Goal: Task Accomplishment & Management: Manage account settings

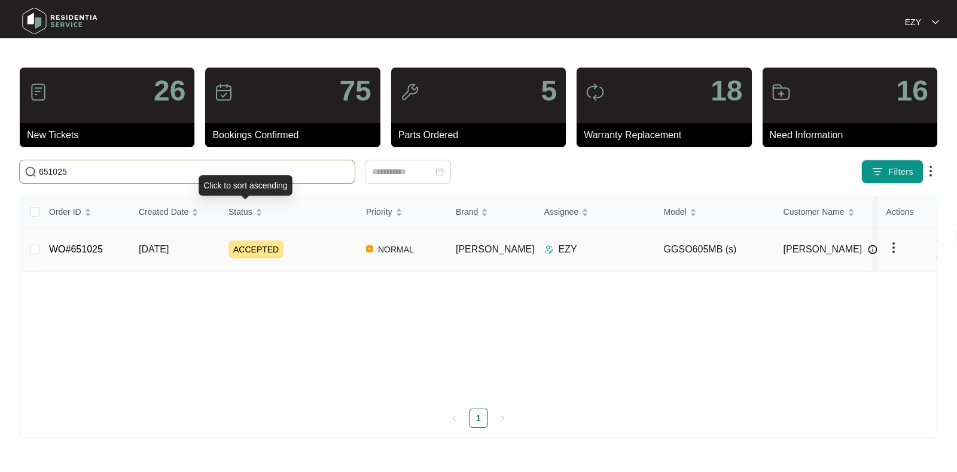
type input "651025"
click at [312, 243] on div "ACCEPTED" at bounding box center [292, 249] width 128 height 18
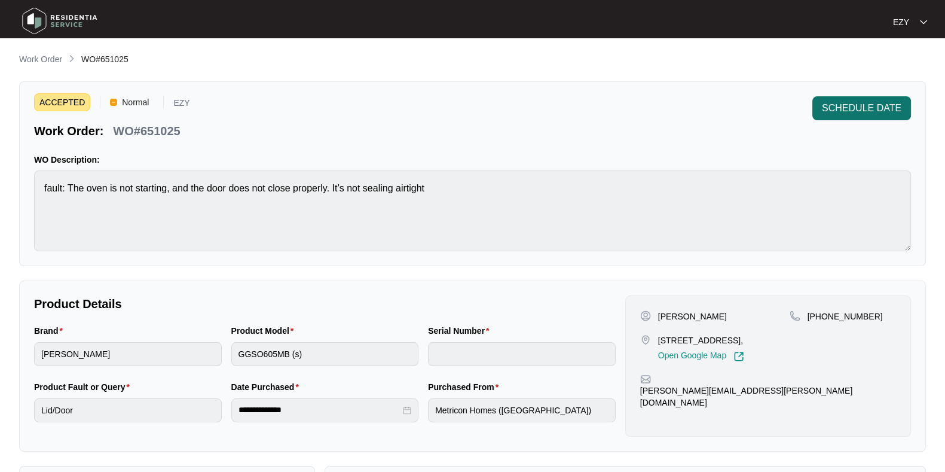
click at [874, 108] on span "SCHEDULE DATE" at bounding box center [862, 108] width 80 height 14
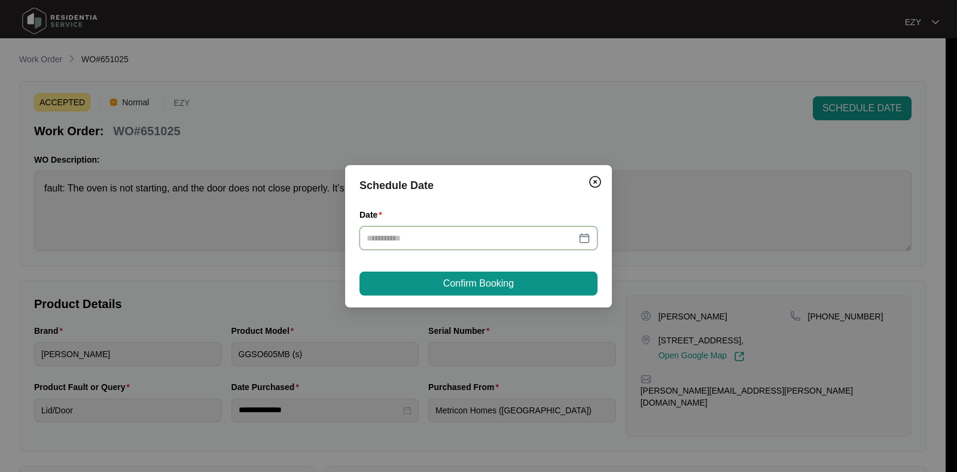
click at [476, 243] on input "Date" at bounding box center [471, 237] width 209 height 13
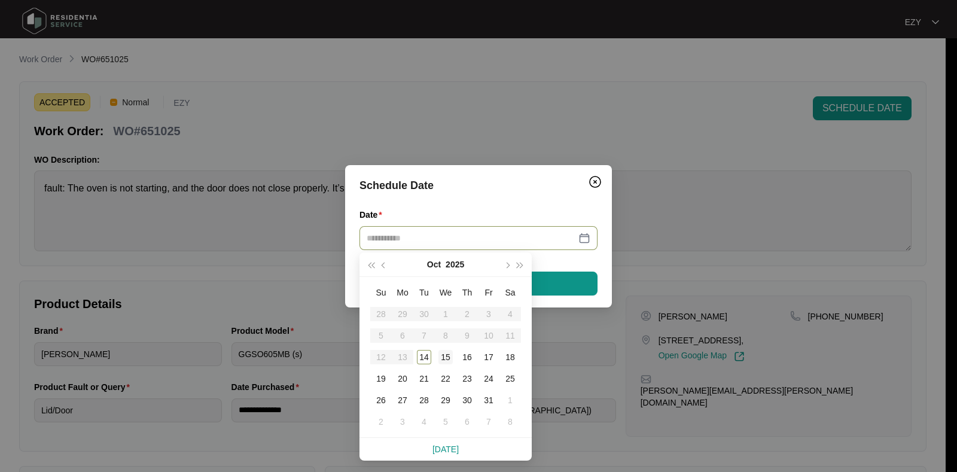
type input "**********"
click at [448, 354] on div "15" at bounding box center [445, 357] width 14 height 14
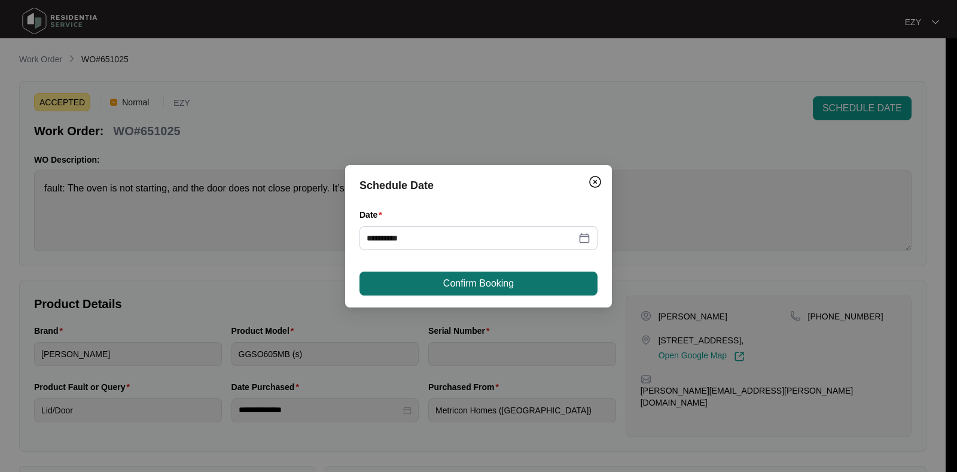
click at [443, 278] on span "Confirm Booking" at bounding box center [478, 283] width 71 height 14
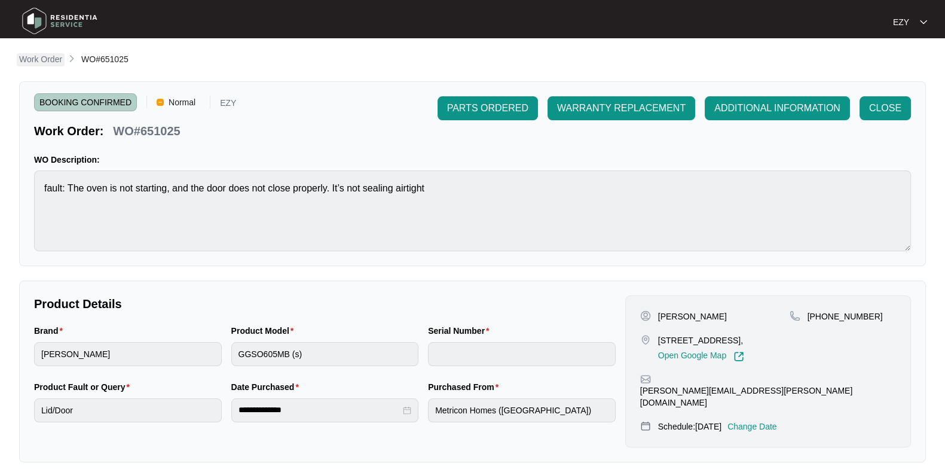
click at [36, 55] on p "Work Order" at bounding box center [40, 59] width 43 height 12
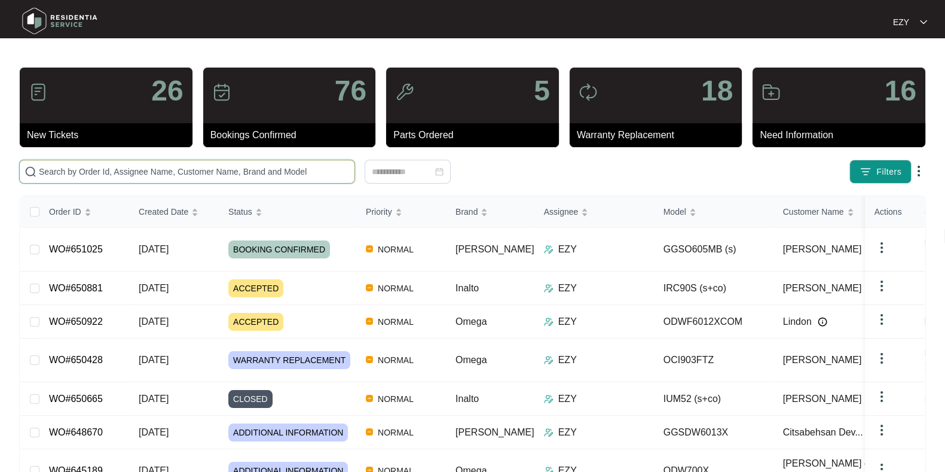
click at [144, 169] on input "text" at bounding box center [194, 171] width 311 height 13
paste input "650922"
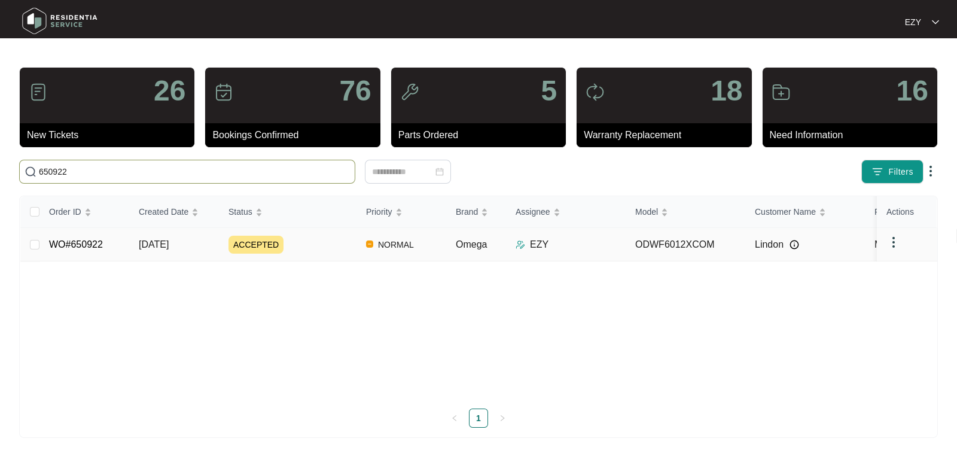
type input "650922"
click at [206, 248] on td "[DATE]" at bounding box center [174, 244] width 90 height 33
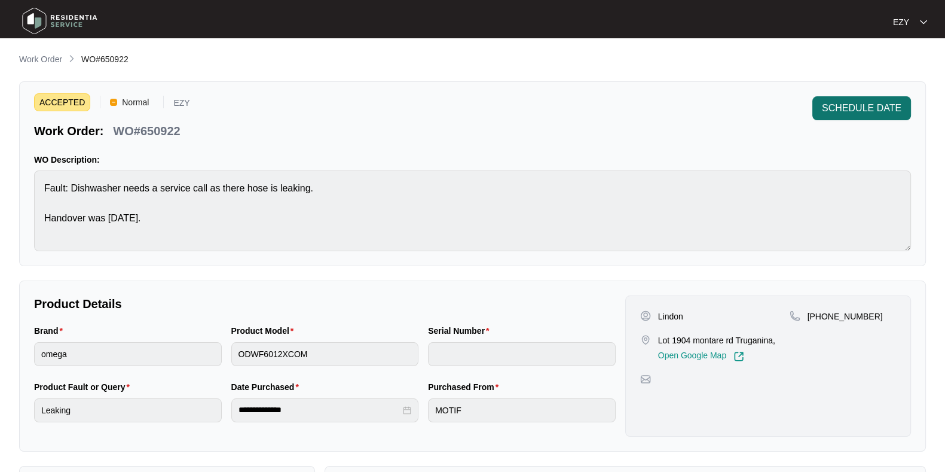
click at [858, 118] on button "SCHEDULE DATE" at bounding box center [862, 108] width 99 height 24
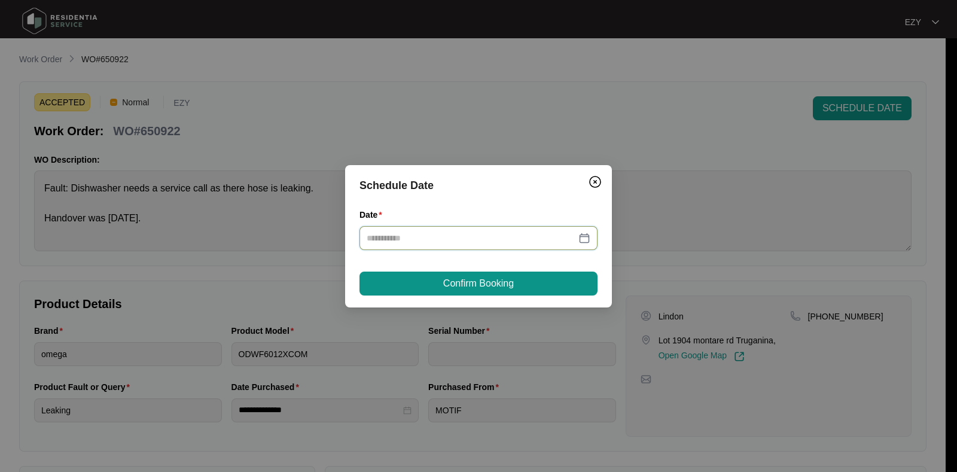
click at [456, 239] on input "Date" at bounding box center [471, 237] width 209 height 13
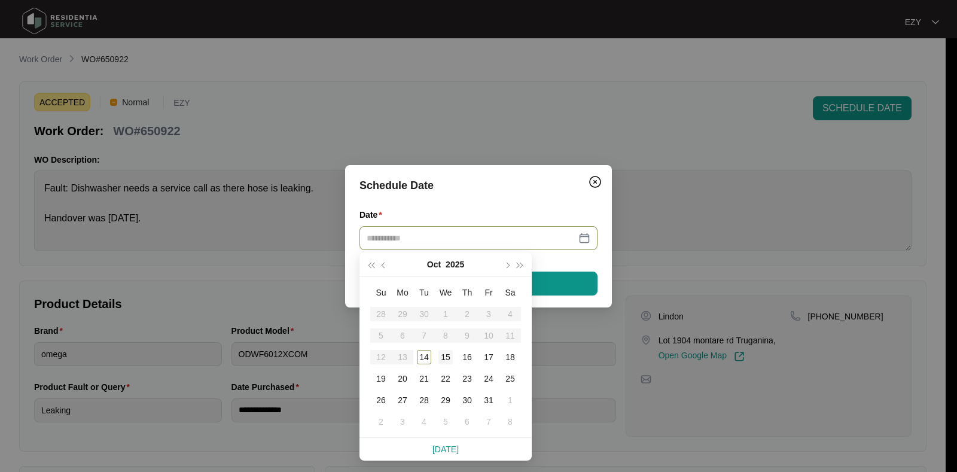
type input "**********"
click at [446, 355] on div "15" at bounding box center [445, 357] width 14 height 14
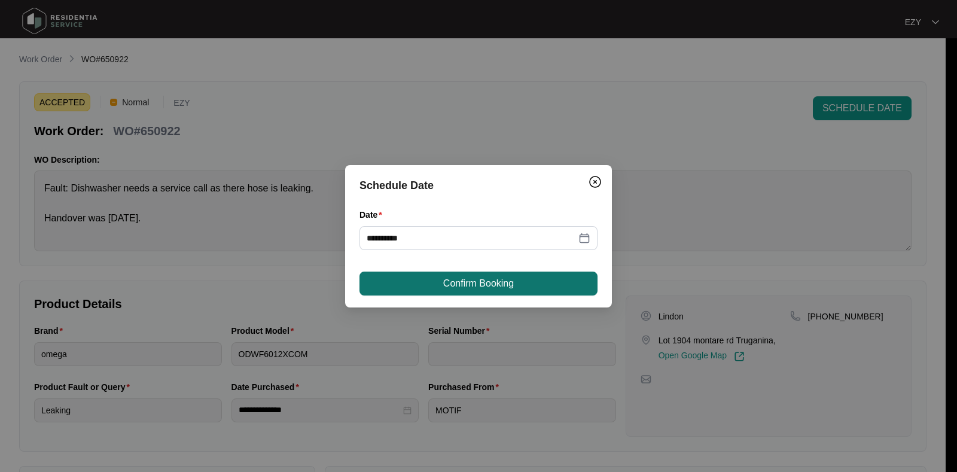
click at [457, 279] on span "Confirm Booking" at bounding box center [478, 283] width 71 height 14
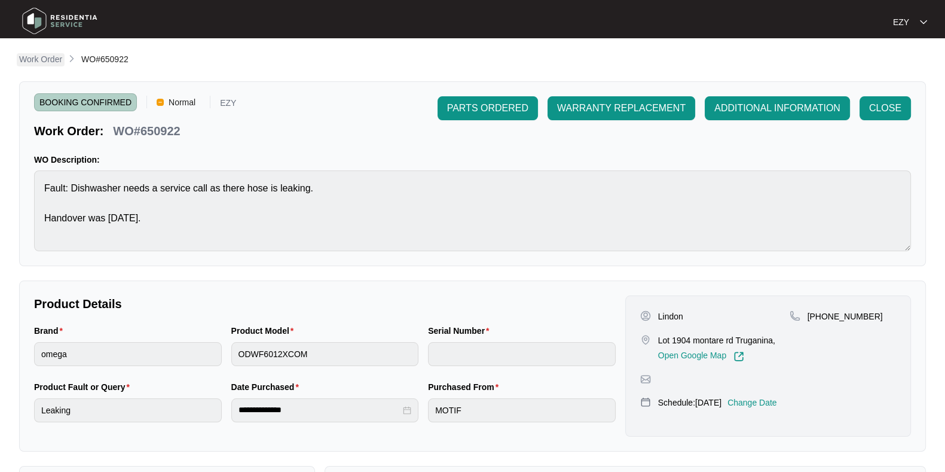
click at [54, 54] on p "Work Order" at bounding box center [40, 59] width 43 height 12
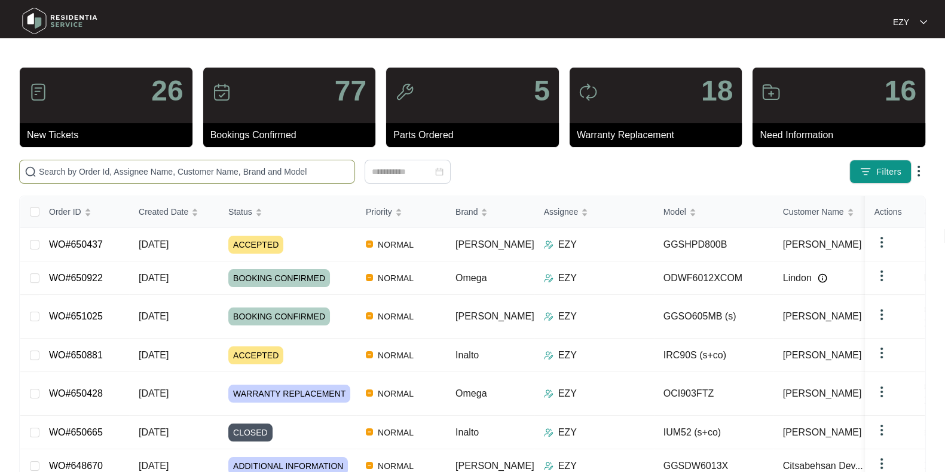
click at [185, 162] on span at bounding box center [187, 172] width 336 height 24
paste input "650881"
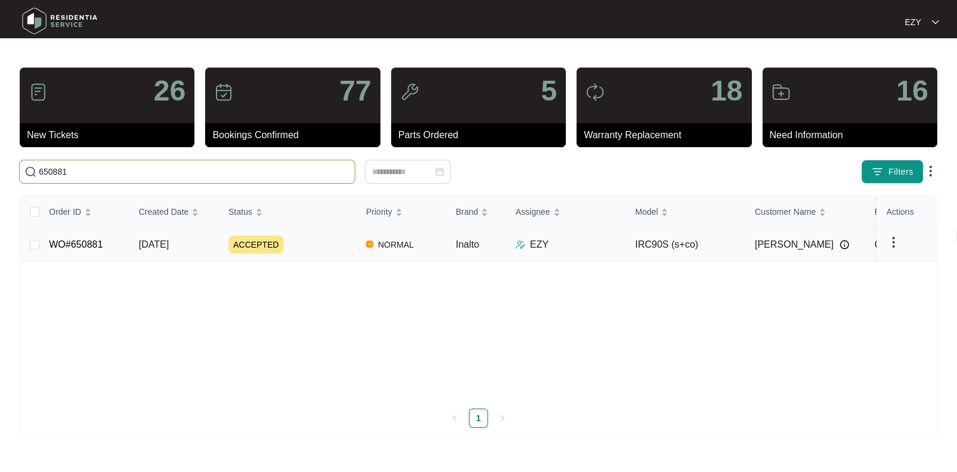
type input "650881"
click at [318, 252] on div "ACCEPTED" at bounding box center [292, 245] width 128 height 18
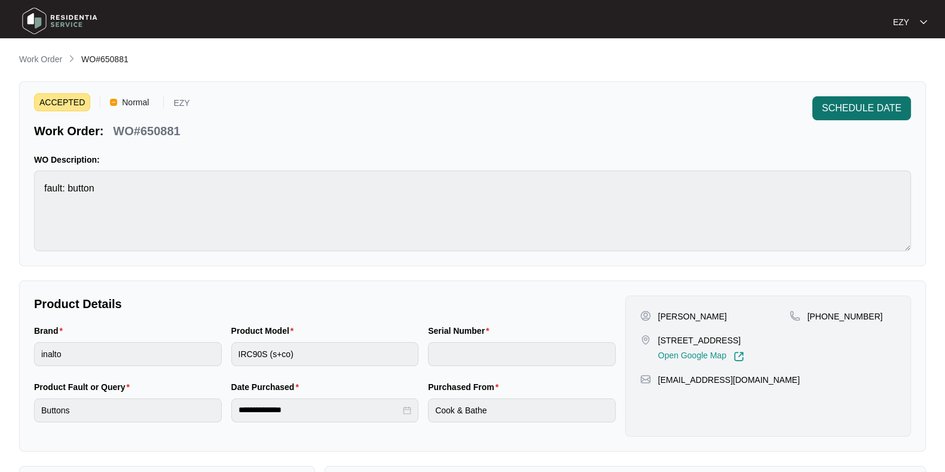
click at [846, 112] on span "SCHEDULE DATE" at bounding box center [862, 108] width 80 height 14
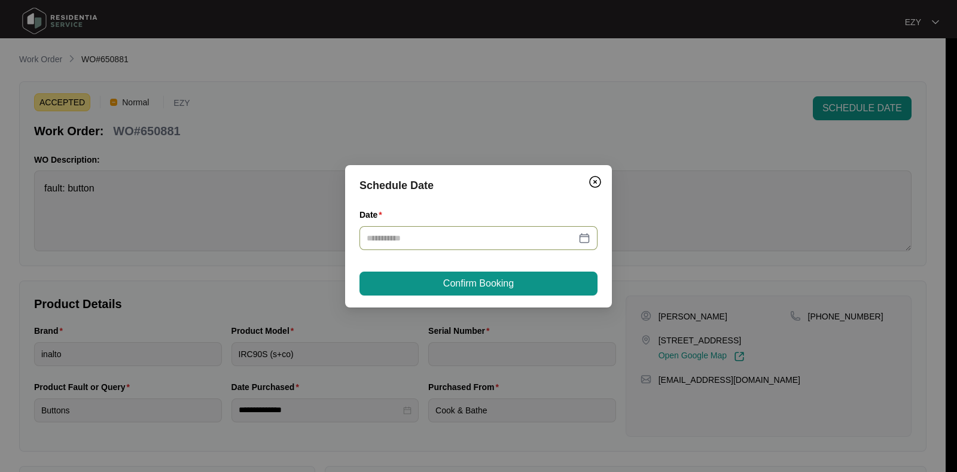
click at [496, 231] on input "Date" at bounding box center [471, 237] width 209 height 13
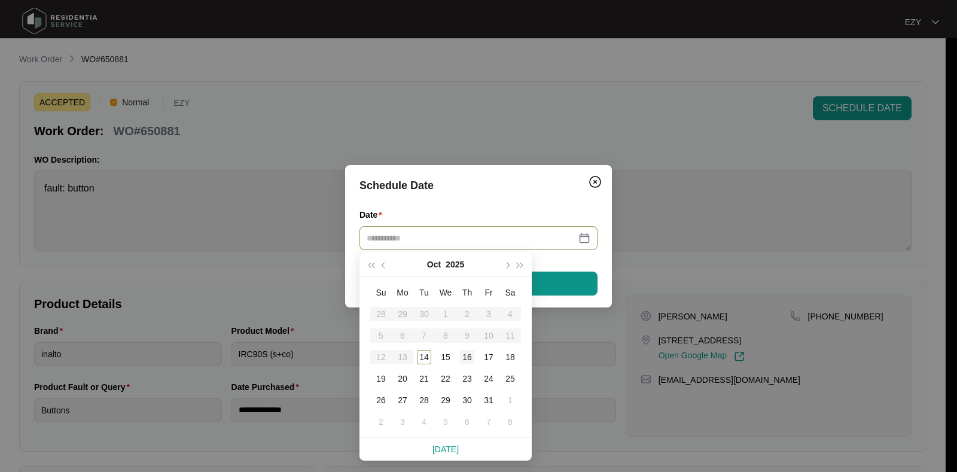
type input "**********"
click at [469, 357] on div "16" at bounding box center [467, 357] width 14 height 14
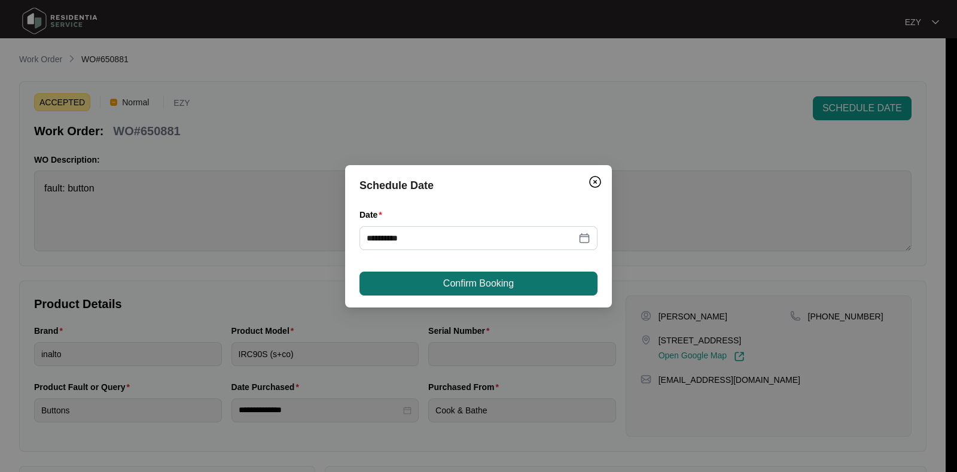
click at [453, 282] on span "Confirm Booking" at bounding box center [478, 283] width 71 height 14
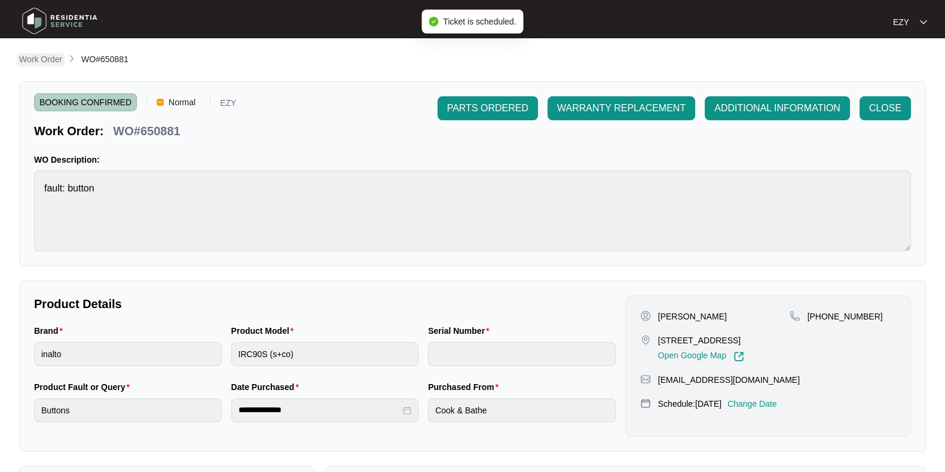
click at [32, 59] on p "Work Order" at bounding box center [40, 59] width 43 height 12
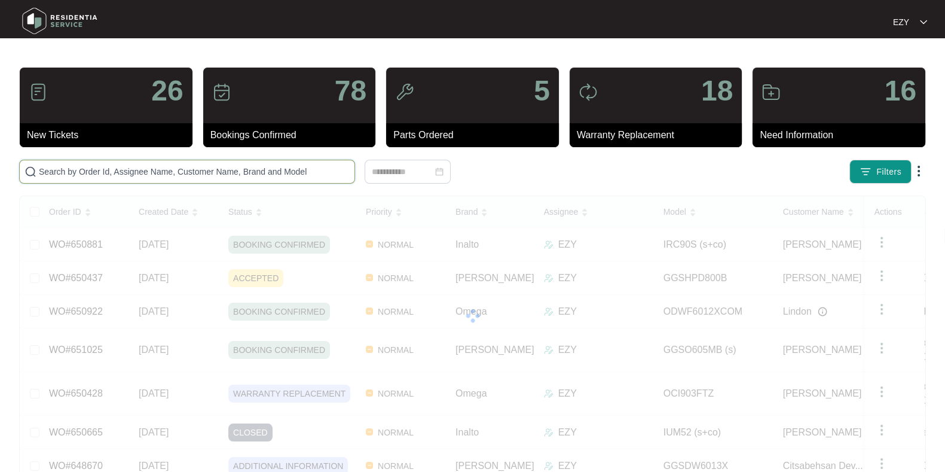
click at [111, 165] on input "text" at bounding box center [194, 171] width 311 height 13
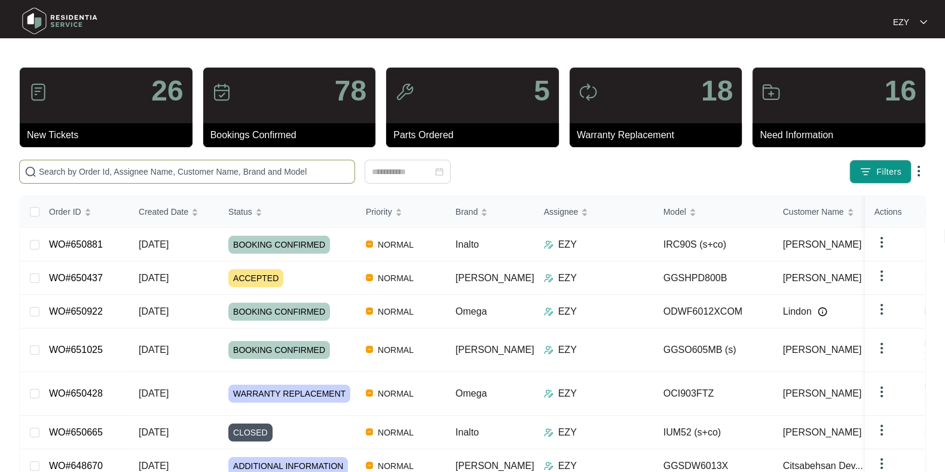
paste input "650437"
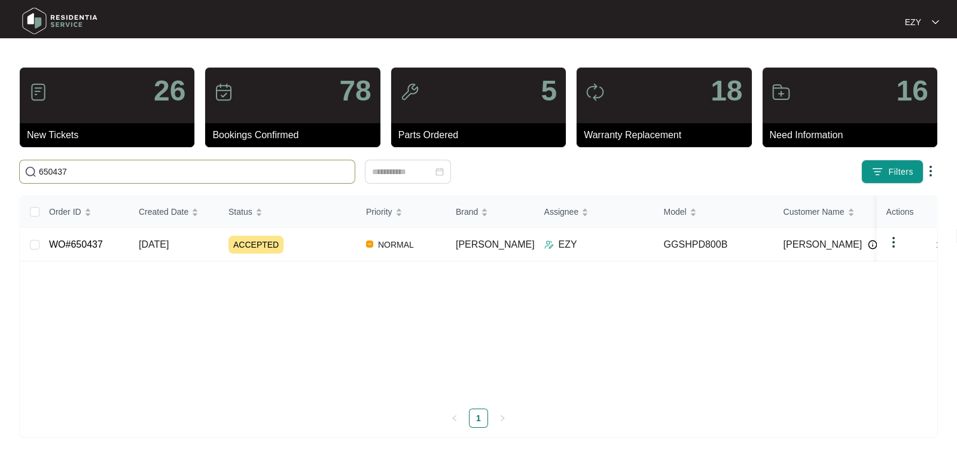
type input "650437"
click at [159, 247] on span "[DATE]" at bounding box center [154, 244] width 30 height 10
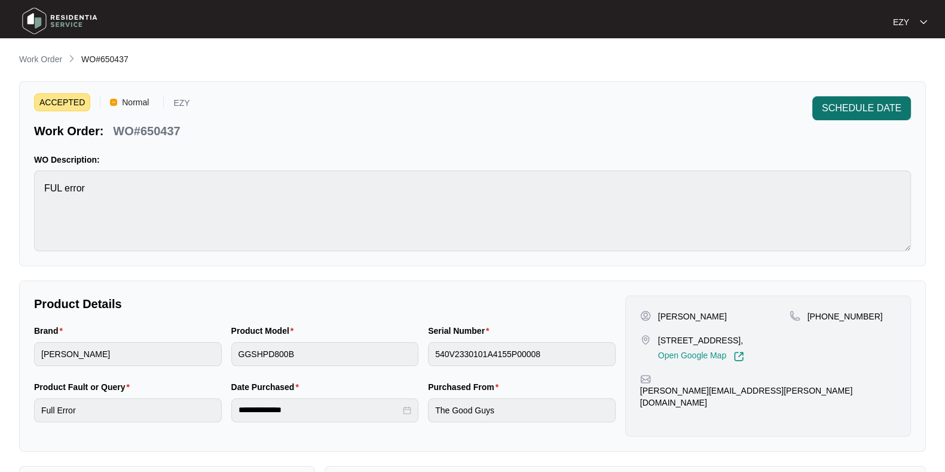
click at [873, 106] on span "SCHEDULE DATE" at bounding box center [862, 108] width 80 height 14
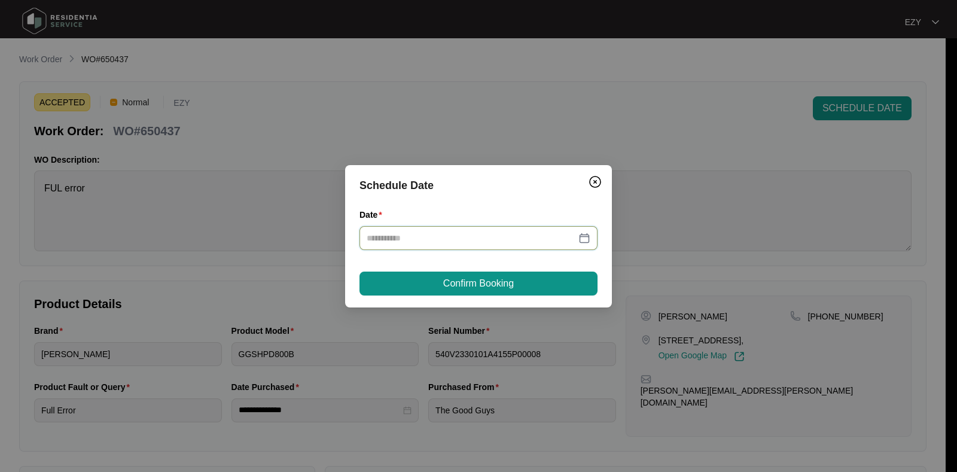
click at [498, 232] on input "Date" at bounding box center [471, 237] width 209 height 13
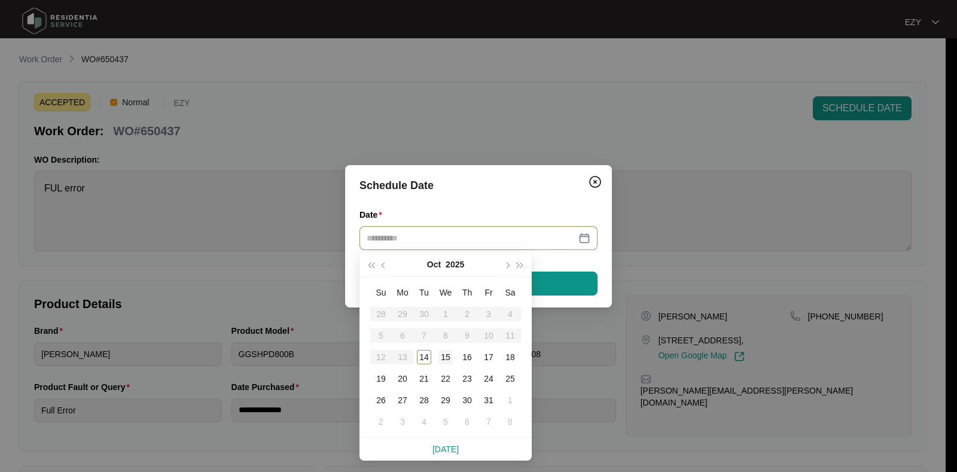
type input "**********"
click at [451, 354] on div "15" at bounding box center [445, 357] width 14 height 14
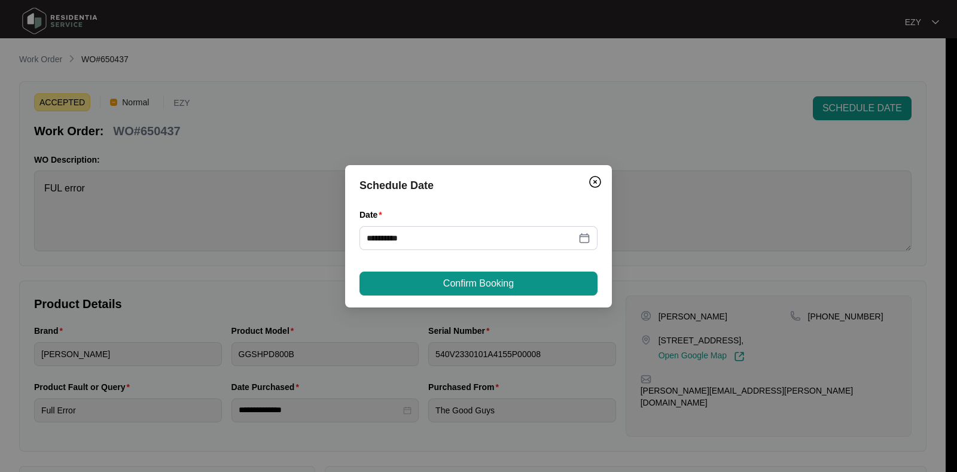
click at [444, 297] on div "**********" at bounding box center [478, 236] width 267 height 142
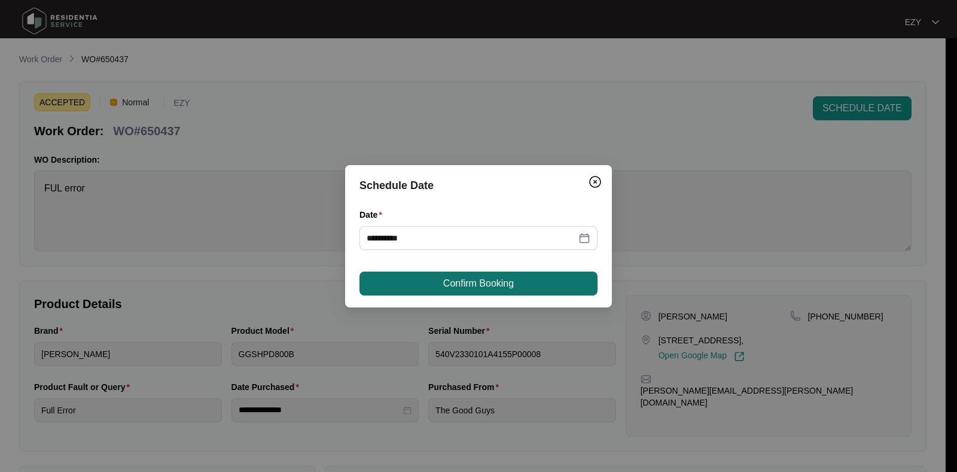
click at [437, 284] on button "Confirm Booking" at bounding box center [478, 283] width 238 height 24
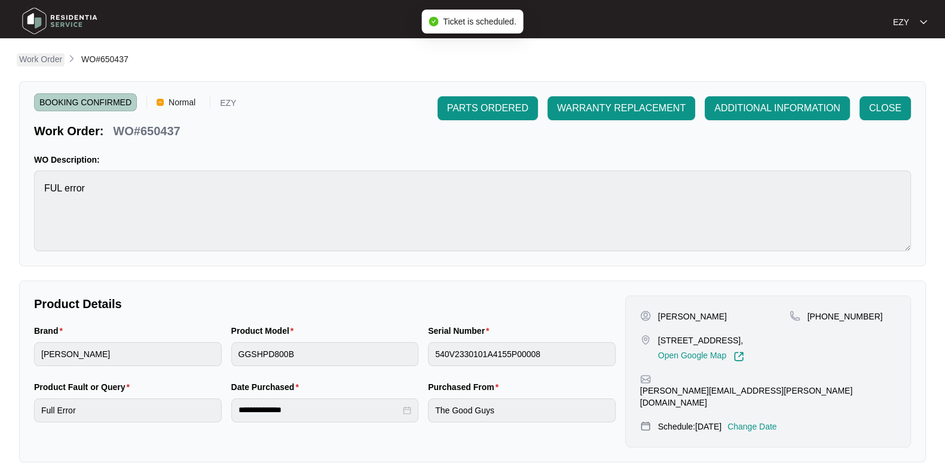
click at [41, 65] on p "Work Order" at bounding box center [40, 59] width 43 height 12
